Goal: Transaction & Acquisition: Purchase product/service

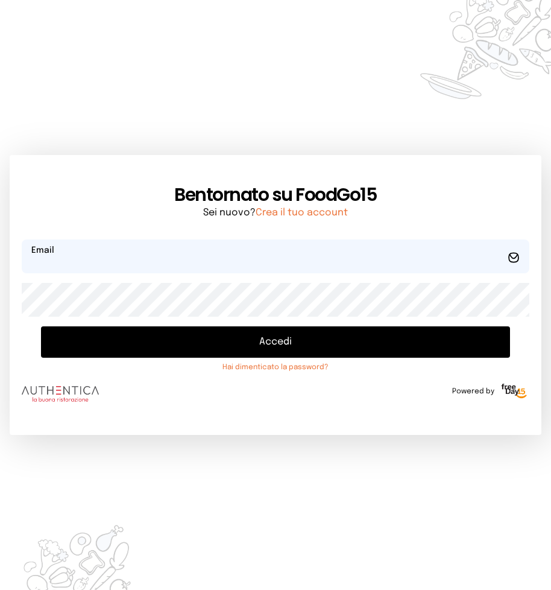
type input "**********"
click at [142, 332] on button "Accedi" at bounding box center [275, 341] width 469 height 31
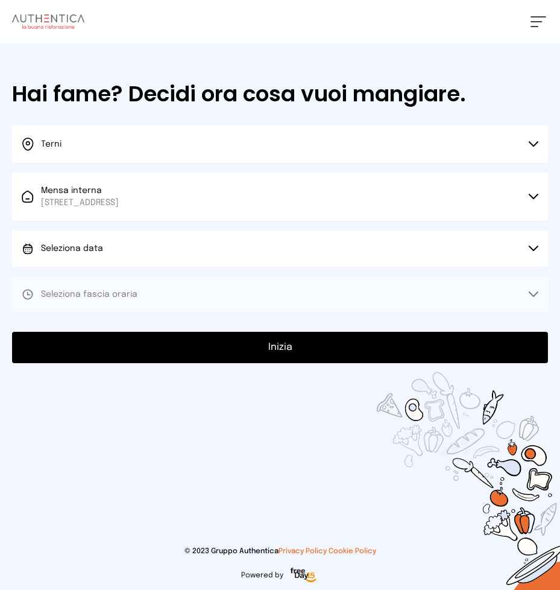
click at [146, 249] on button "Seleziona data" at bounding box center [280, 248] width 536 height 36
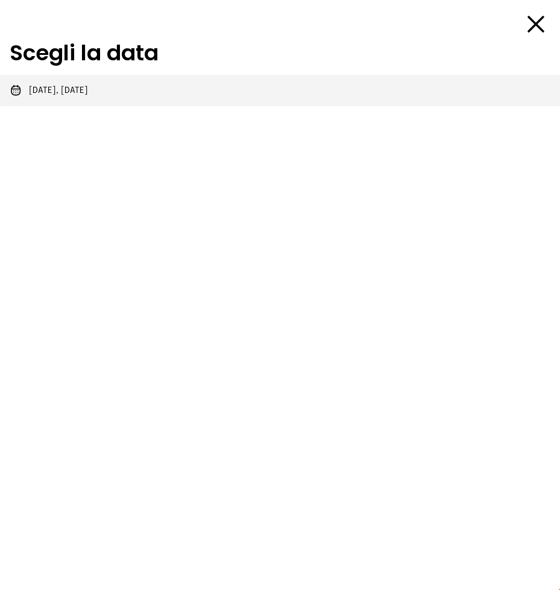
click at [87, 92] on span "[DATE], [DATE]" at bounding box center [58, 90] width 59 height 12
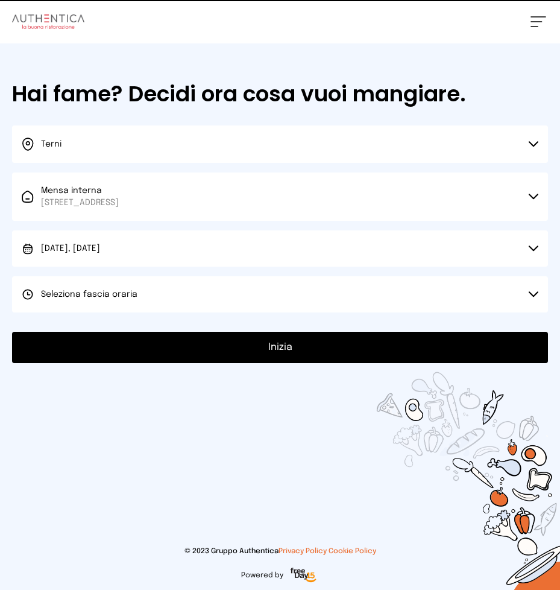
click at [132, 305] on button "Seleziona fascia oraria" at bounding box center [280, 294] width 536 height 36
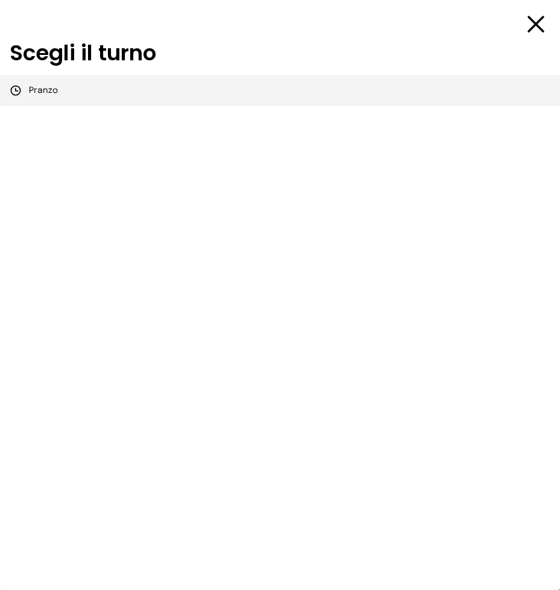
click at [71, 98] on li "Pranzo" at bounding box center [280, 90] width 560 height 31
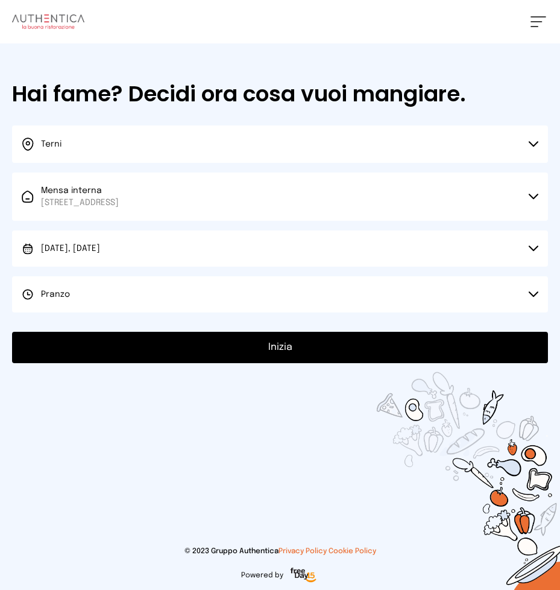
click at [178, 350] on button "Inizia" at bounding box center [280, 347] width 536 height 31
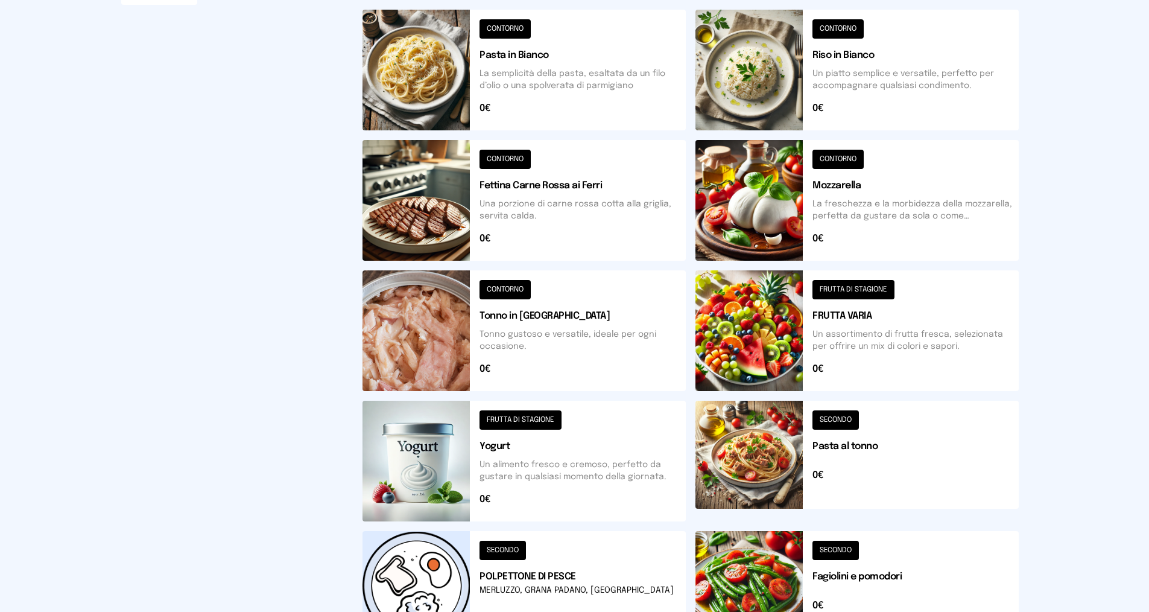
scroll to position [362, 0]
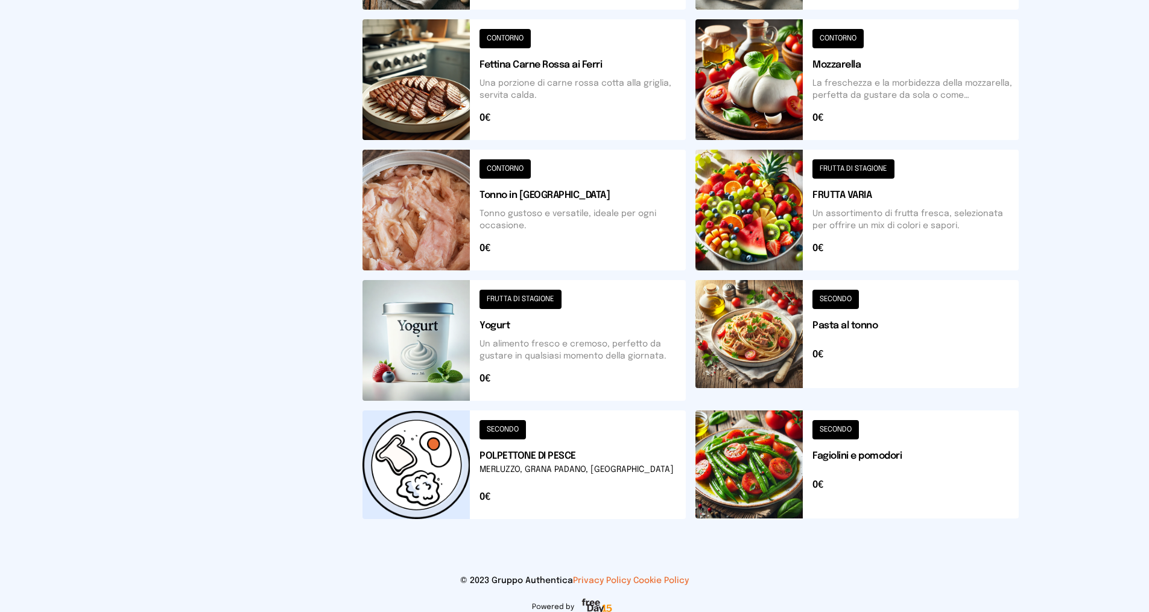
click at [560, 494] on button at bounding box center [857, 464] width 323 height 109
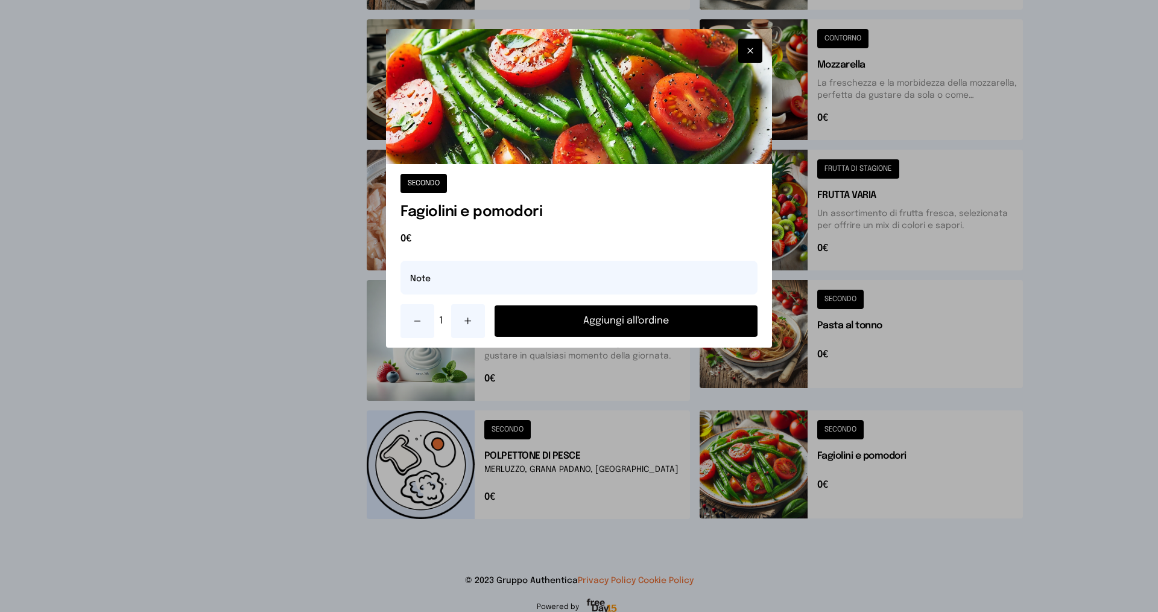
click at [471, 322] on icon at bounding box center [468, 321] width 10 height 10
click at [560, 331] on button "Aggiungi all'ordine" at bounding box center [626, 320] width 263 height 31
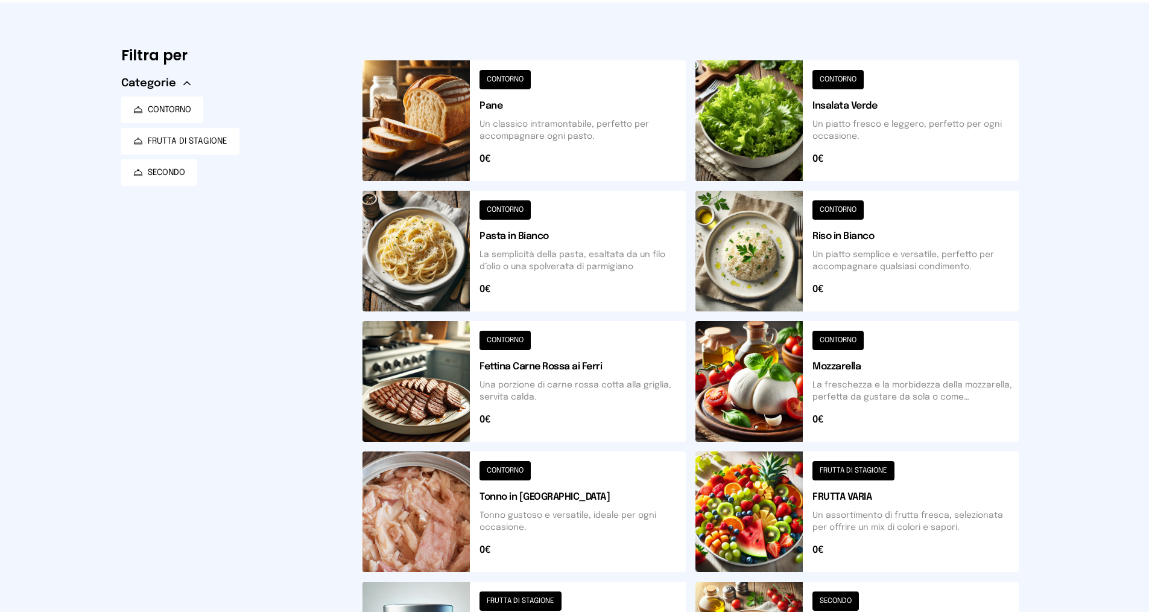
scroll to position [0, 0]
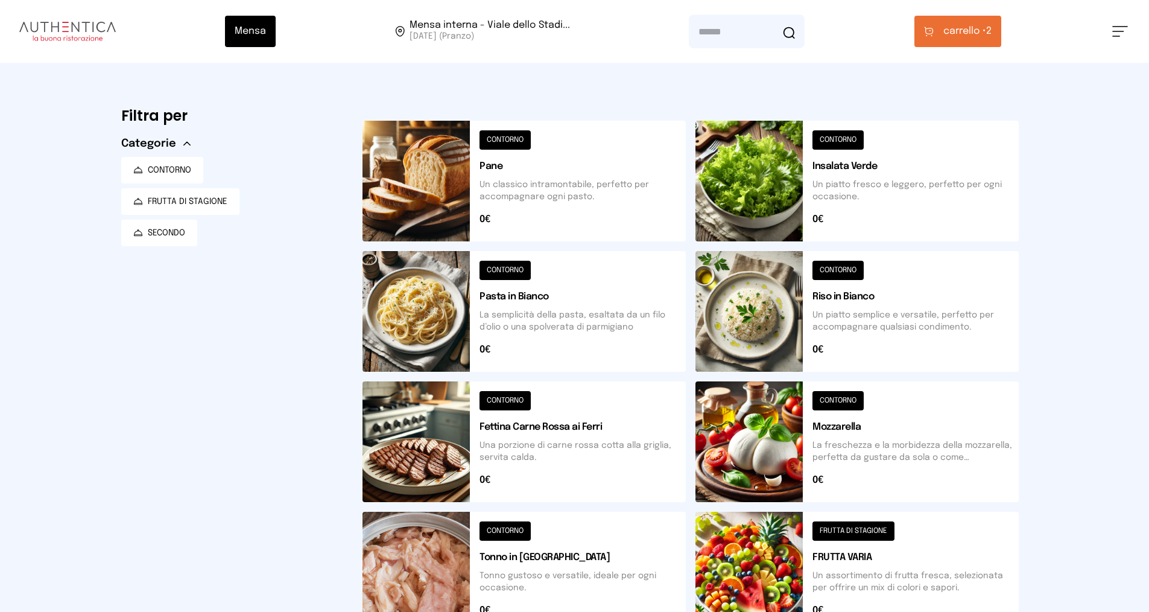
click at [560, 22] on button "carrello • 2" at bounding box center [958, 31] width 87 height 31
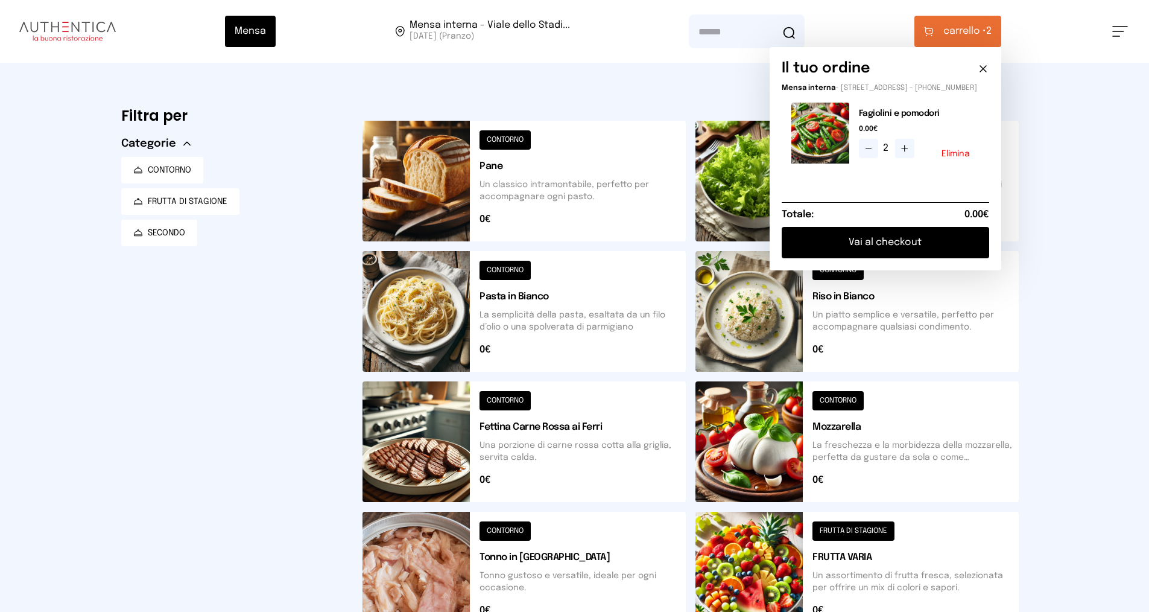
click at [560, 192] on div "Mensa Mensa interna - Viale dello Stadi... [DATE] ([GEOGRAPHIC_DATA]) [GEOGRAPH…" at bounding box center [574, 493] width 1149 height 987
click at [560, 327] on button at bounding box center [524, 311] width 323 height 121
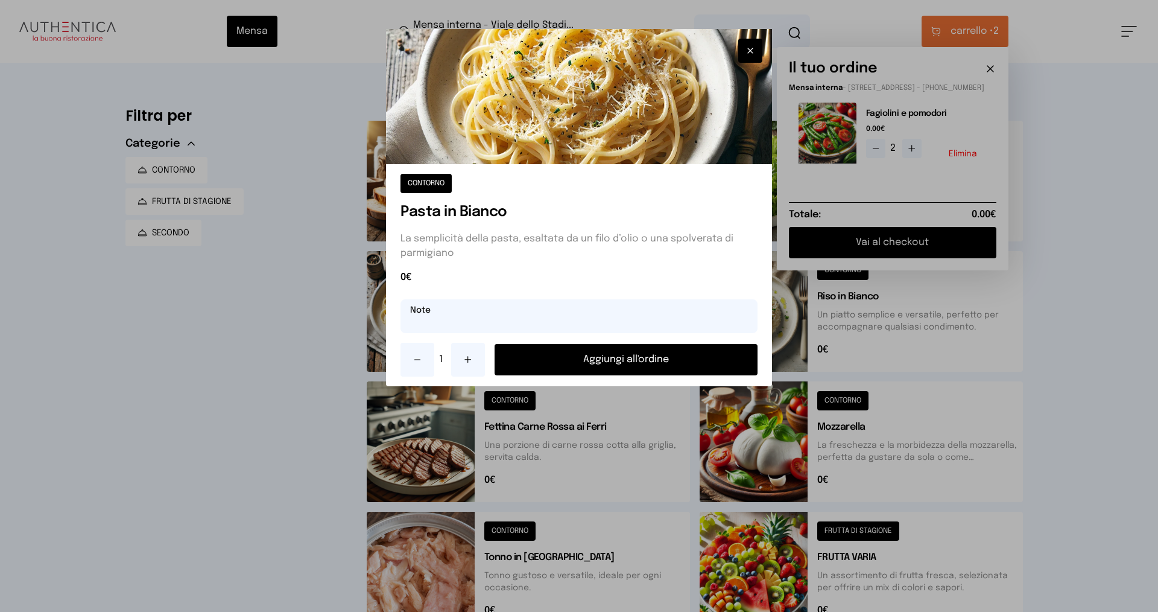
click at [560, 320] on input "text" at bounding box center [579, 316] width 357 height 34
type input "**********"
click at [560, 357] on button "Aggiungi all'ordine" at bounding box center [626, 359] width 263 height 31
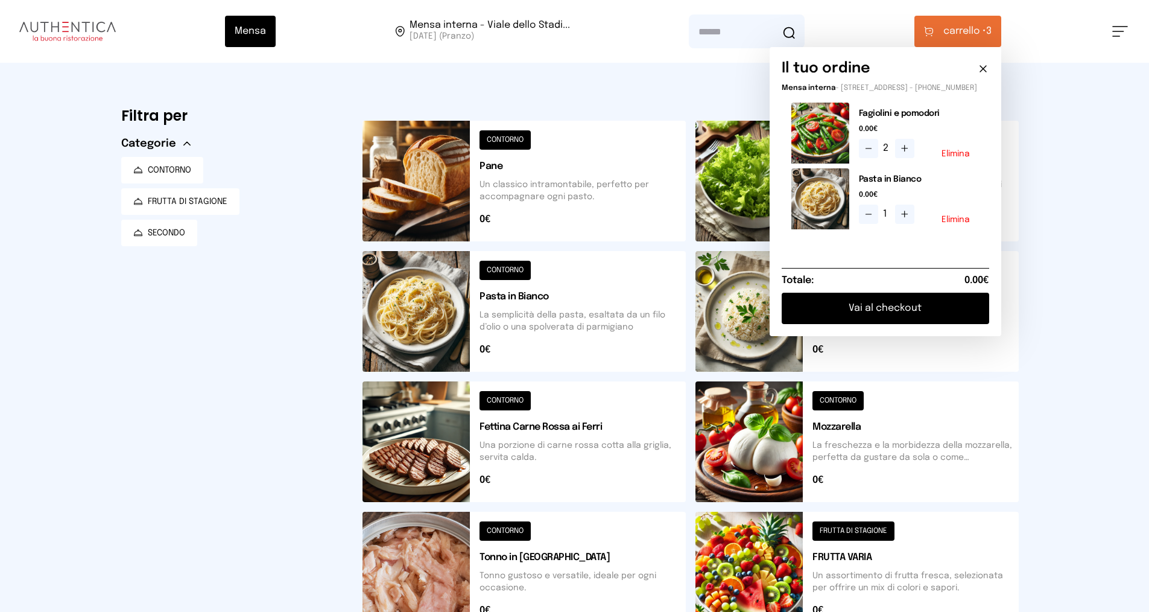
click at [560, 224] on button "Elimina" at bounding box center [956, 219] width 28 height 8
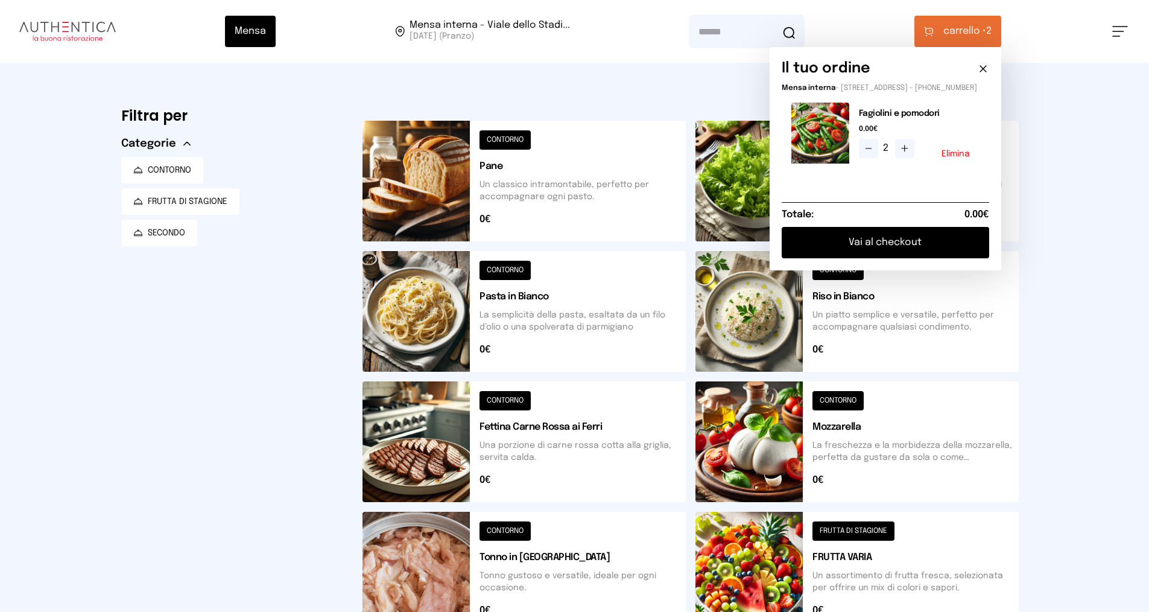
click at [560, 332] on button at bounding box center [857, 311] width 323 height 121
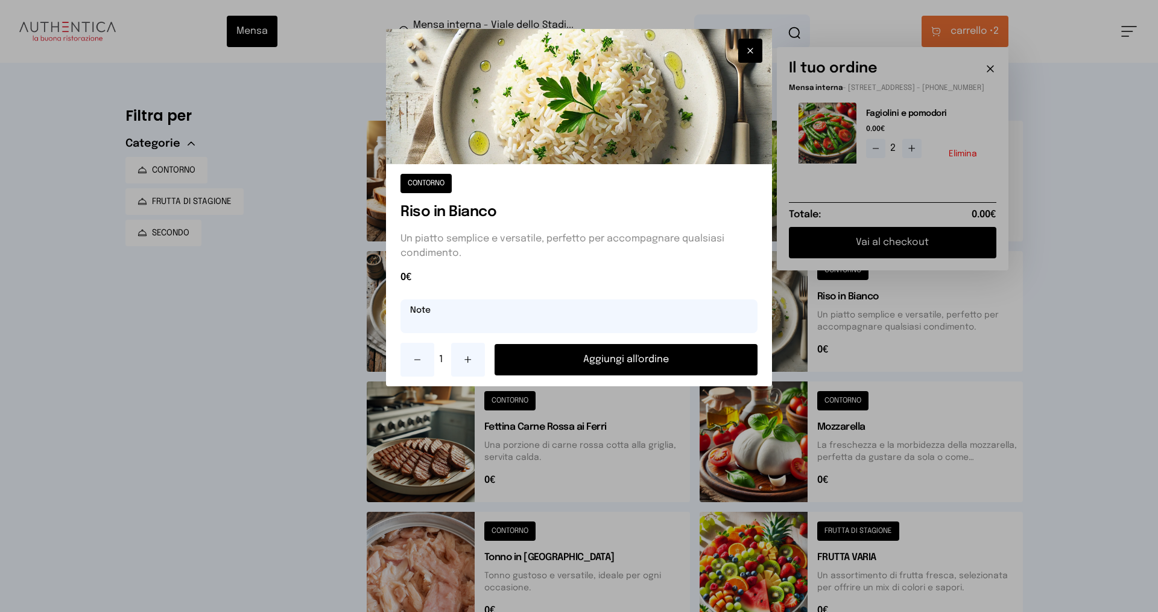
click at [560, 320] on input "text" at bounding box center [579, 316] width 357 height 34
type input "**********"
click at [560, 361] on button "Aggiungi all'ordine" at bounding box center [626, 359] width 263 height 31
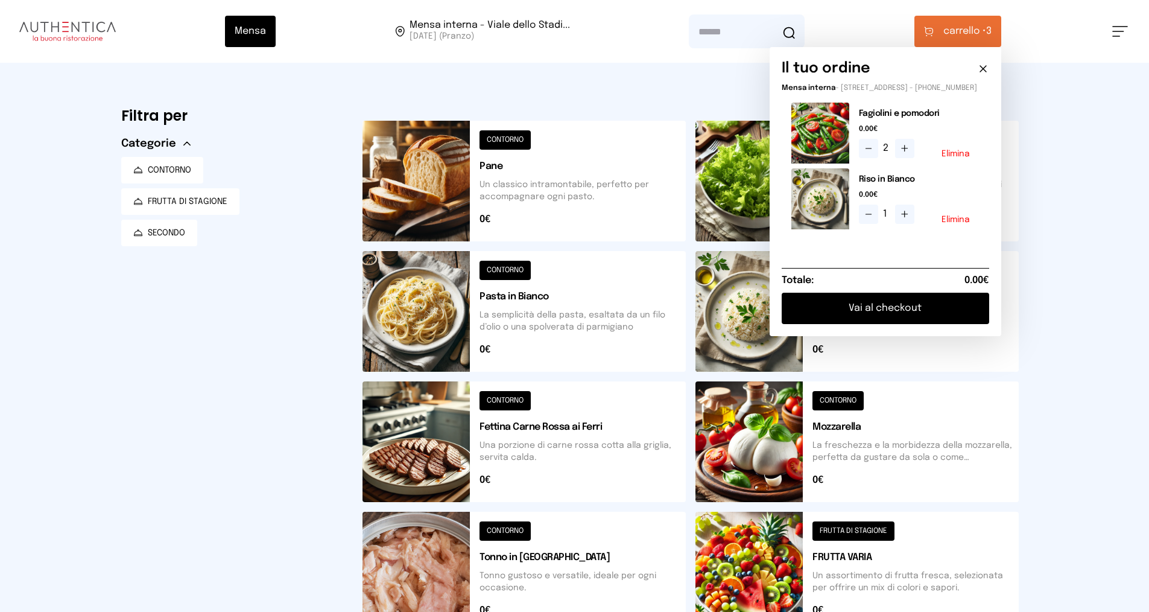
click at [560, 559] on button at bounding box center [857, 572] width 323 height 121
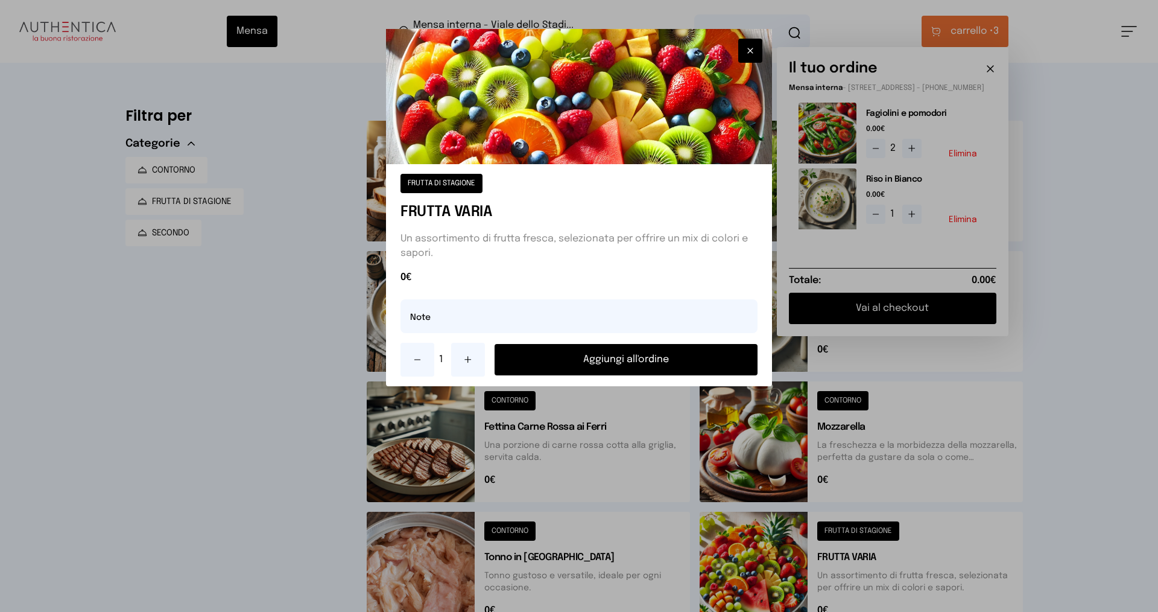
click at [471, 360] on icon at bounding box center [468, 360] width 10 height 10
click at [518, 361] on button "Aggiungi all'ordine" at bounding box center [626, 359] width 263 height 31
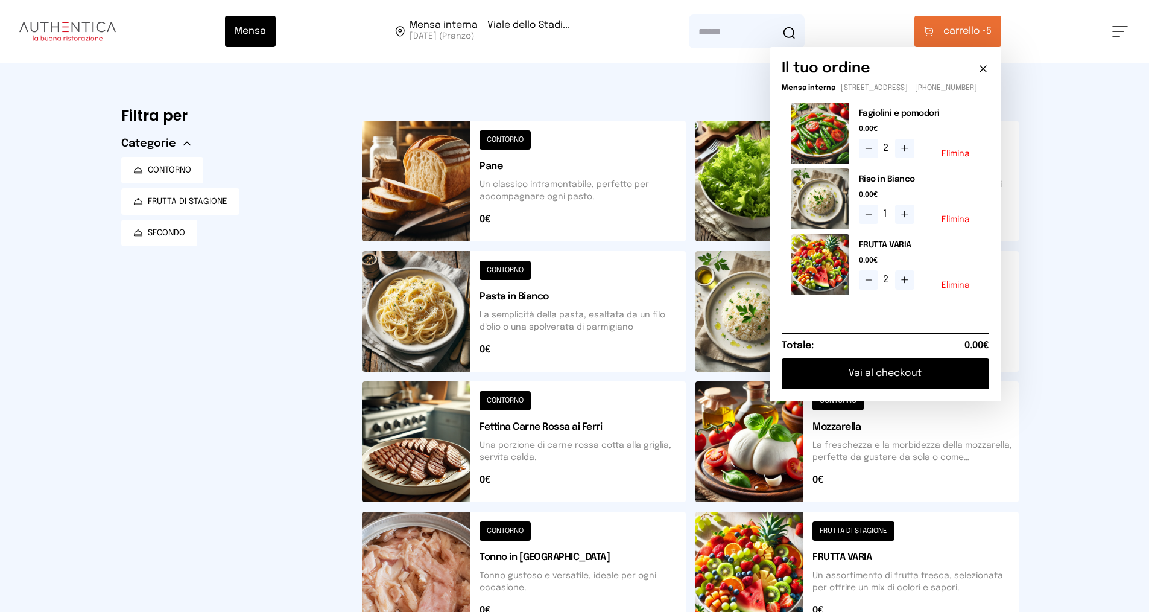
click at [560, 389] on button "Vai al checkout" at bounding box center [886, 373] width 208 height 31
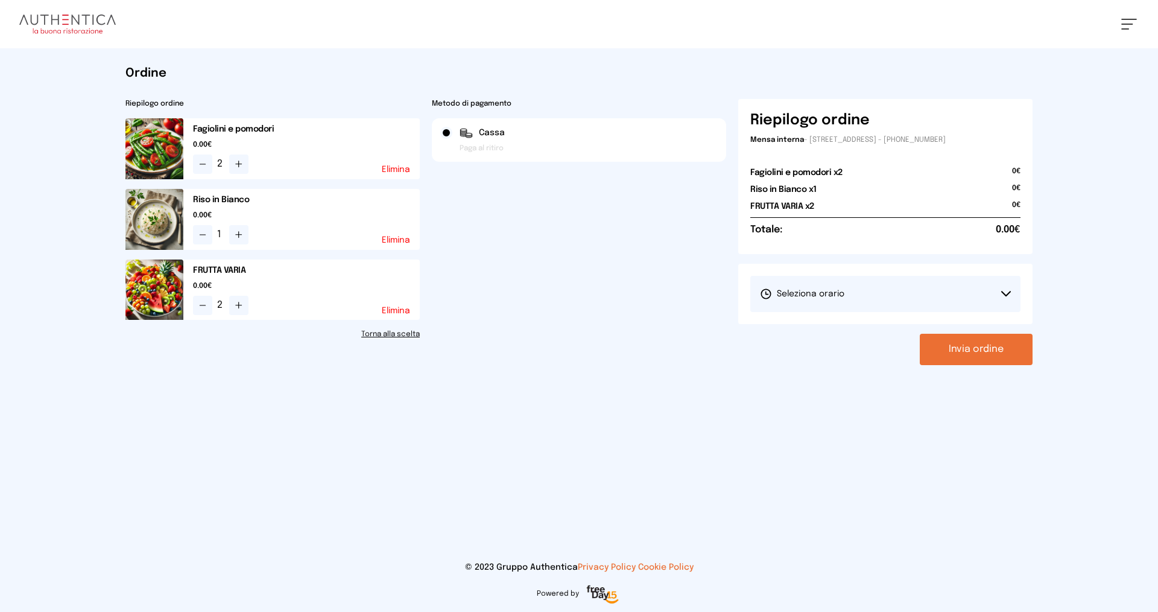
click at [560, 299] on button "Seleziona orario" at bounding box center [885, 294] width 270 height 36
click at [560, 332] on li "1° Turno (13:00 - 15:00)" at bounding box center [885, 327] width 270 height 31
click at [560, 366] on div "Ordine Riepilogo ordine Fagiolini e pomodori 0.00€ 2 Elimina Riso in Bianco 0.0…" at bounding box center [579, 215] width 927 height 334
click at [560, 356] on button "Invia ordine" at bounding box center [976, 349] width 113 height 31
